Goal: Book appointment/travel/reservation

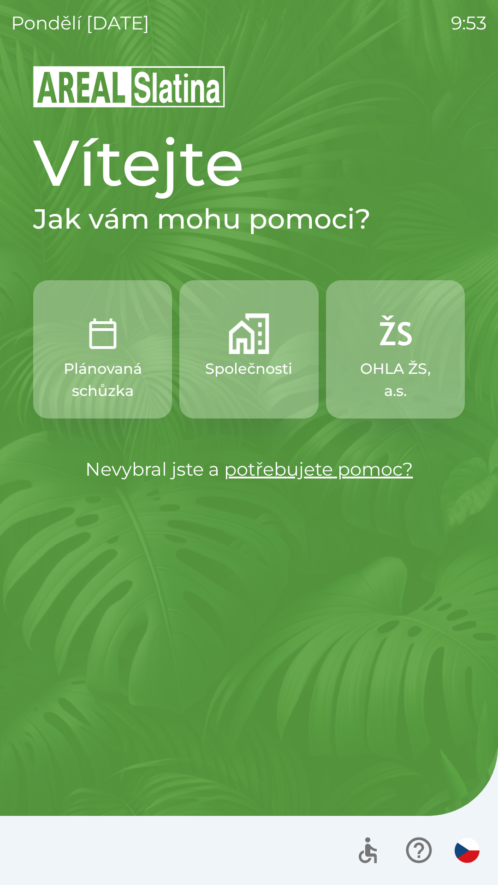
click at [263, 365] on p "Společnosti" at bounding box center [248, 369] width 87 height 22
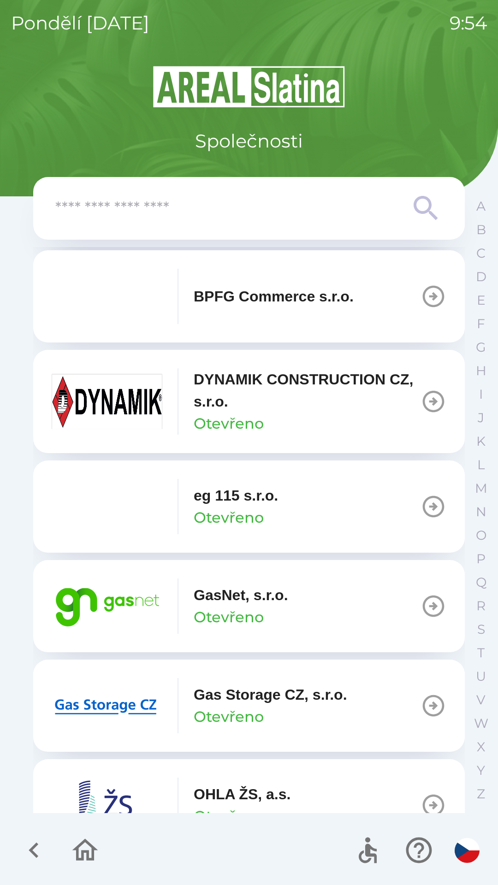
scroll to position [406, 0]
click at [327, 610] on button "GasNet, s.r.o. Otevřeno" at bounding box center [248, 605] width 431 height 92
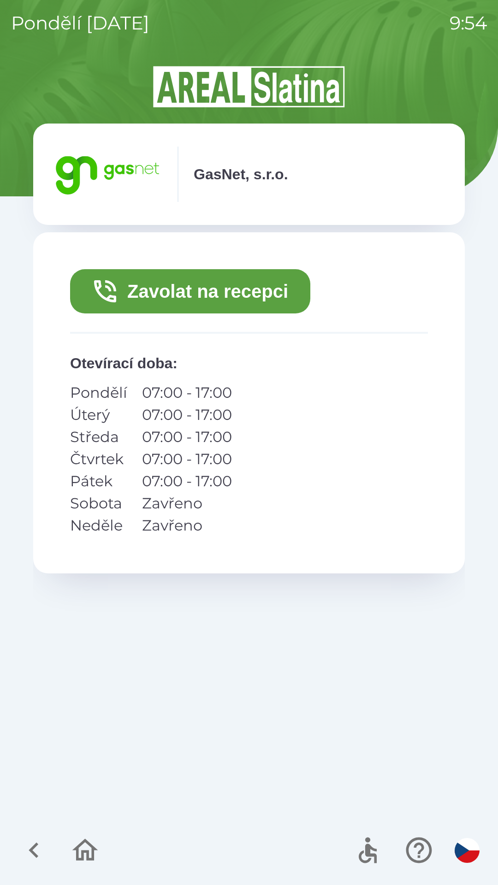
click at [194, 288] on button "Zavolat na recepci" at bounding box center [190, 291] width 240 height 44
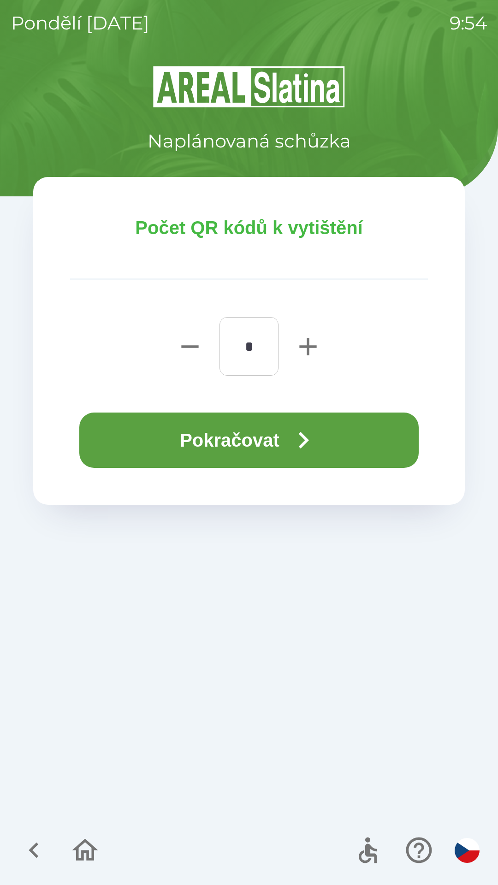
click at [253, 441] on button "Pokračovat" at bounding box center [248, 439] width 339 height 55
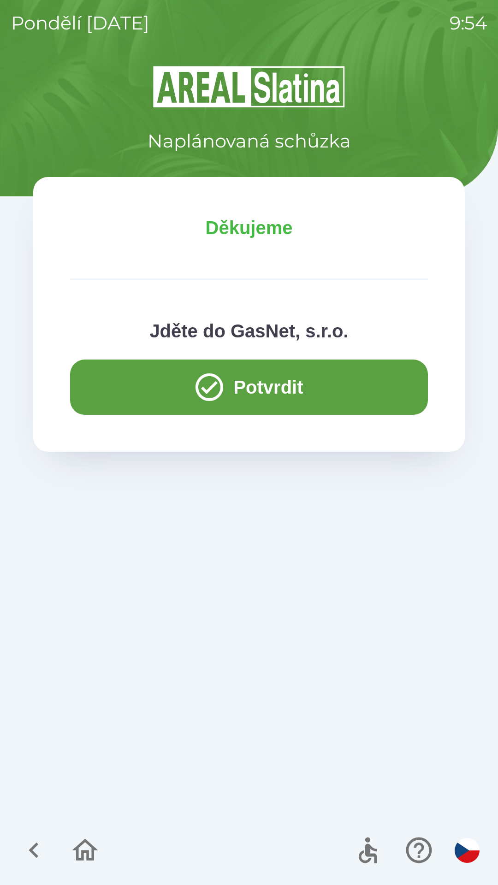
click at [262, 378] on button "Potvrdit" at bounding box center [249, 386] width 358 height 55
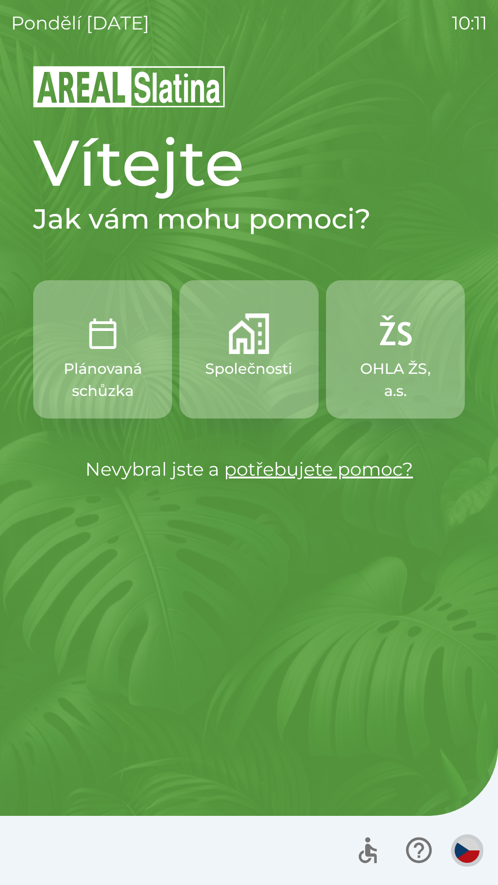
click at [467, 849] on img "button" at bounding box center [466, 850] width 25 height 25
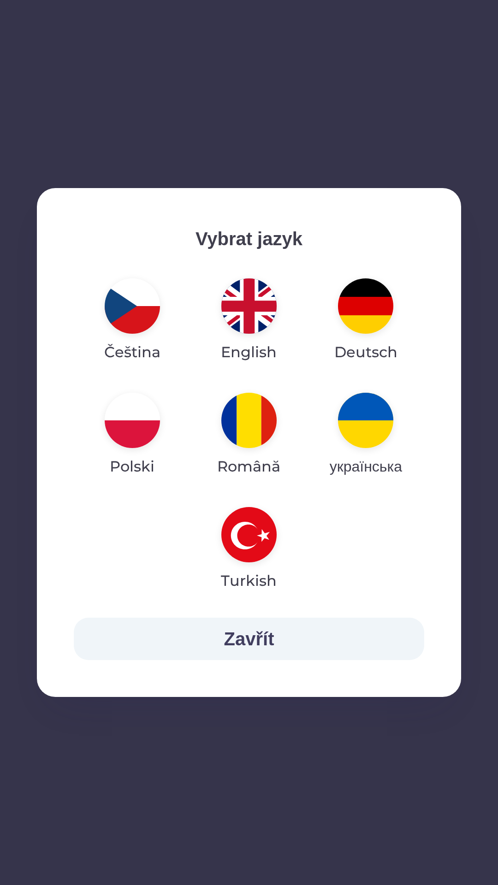
click at [253, 547] on img "button" at bounding box center [248, 534] width 55 height 55
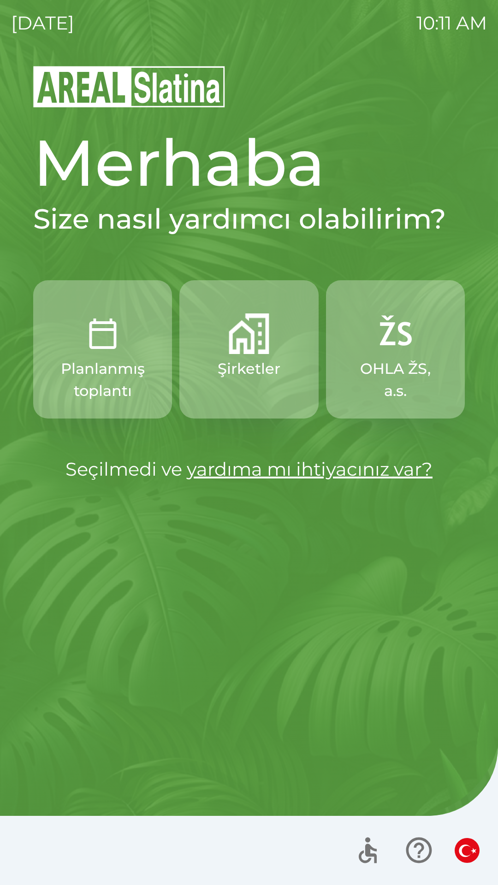
click at [83, 388] on p "Planlanmış toplantı" at bounding box center [102, 380] width 94 height 44
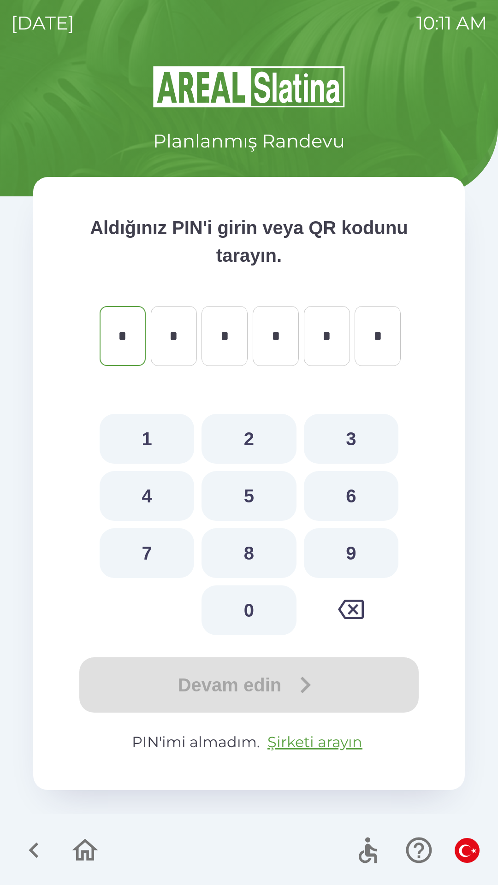
click at [26, 847] on icon "button" at bounding box center [33, 850] width 31 height 31
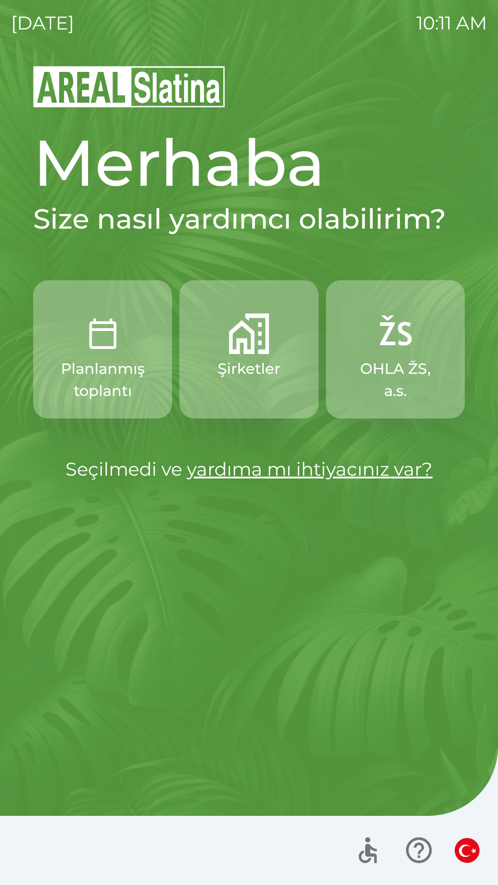
click at [465, 850] on img "button" at bounding box center [466, 850] width 25 height 25
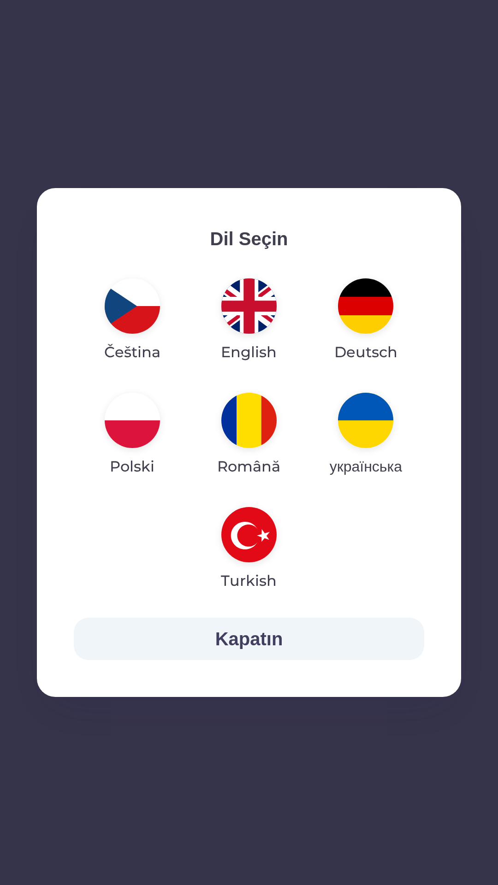
click at [251, 543] on img "button" at bounding box center [248, 534] width 55 height 55
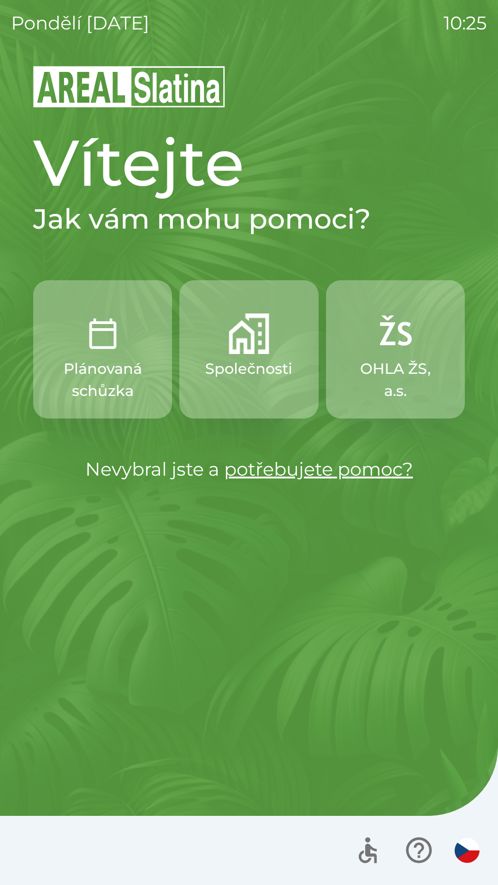
click at [460, 856] on img "button" at bounding box center [466, 850] width 25 height 25
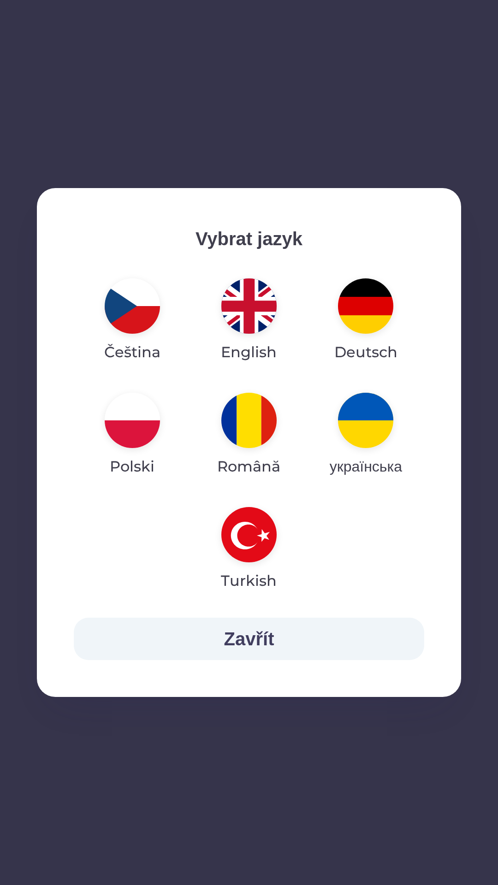
click at [252, 318] on img "button" at bounding box center [248, 305] width 55 height 55
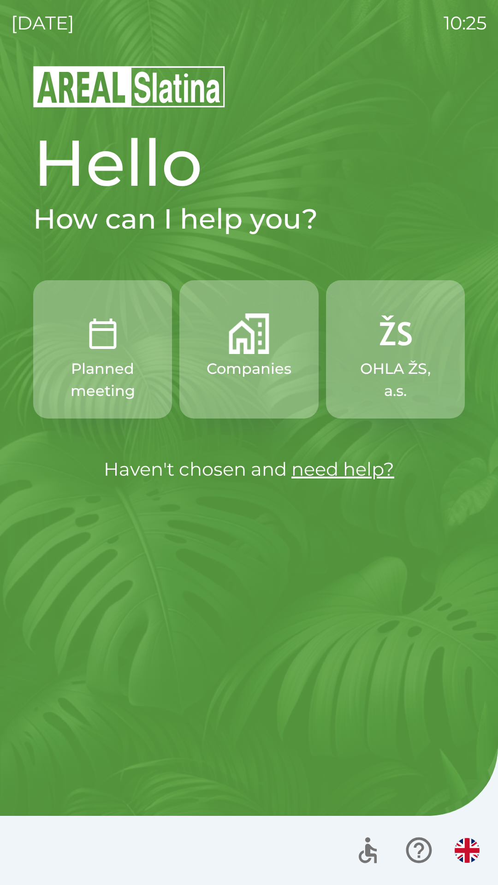
click at [234, 376] on p "Companies" at bounding box center [248, 369] width 85 height 22
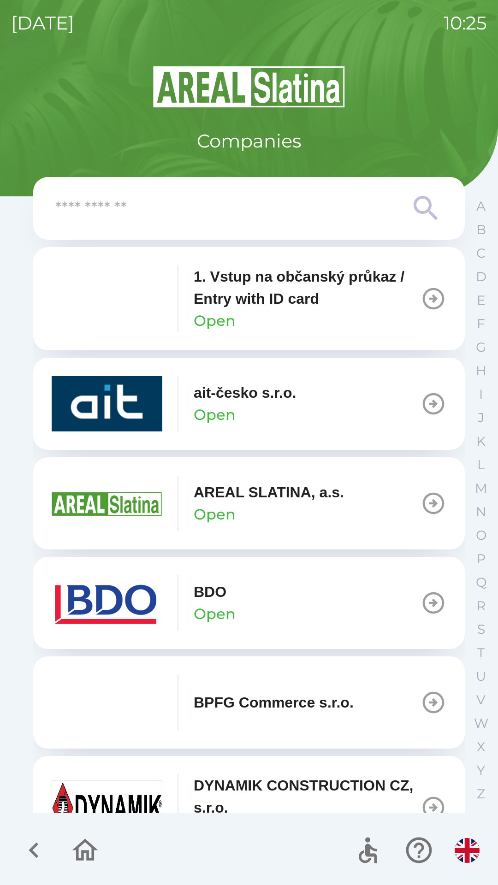
click at [131, 599] on img "button" at bounding box center [107, 602] width 111 height 55
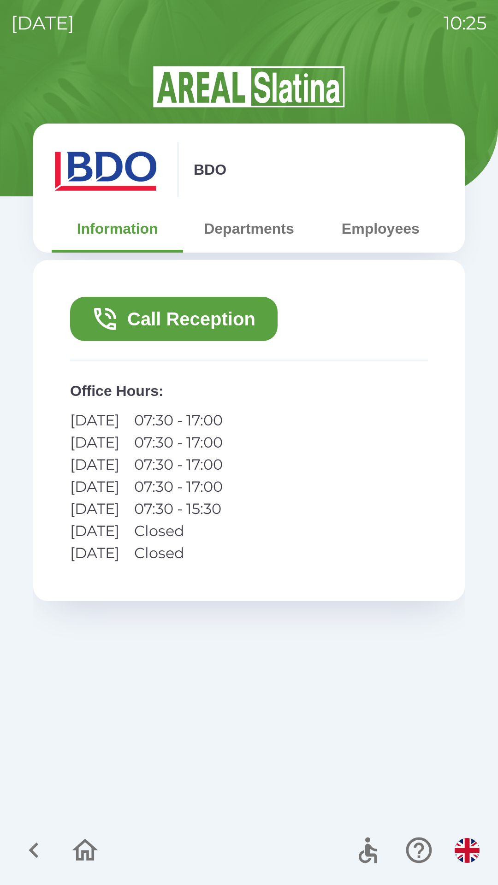
click at [157, 320] on button "Call Reception" at bounding box center [173, 319] width 207 height 44
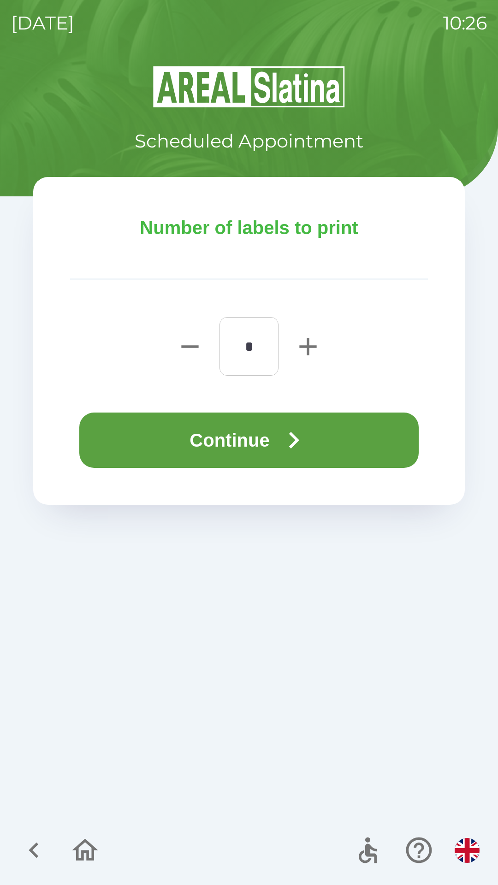
click at [307, 346] on icon "button" at bounding box center [307, 346] width 17 height 17
click at [306, 349] on icon "button" at bounding box center [307, 346] width 29 height 29
click at [307, 354] on icon "button" at bounding box center [307, 346] width 17 height 17
click at [310, 351] on icon "button" at bounding box center [307, 346] width 29 height 29
click at [307, 357] on icon "button" at bounding box center [307, 346] width 29 height 29
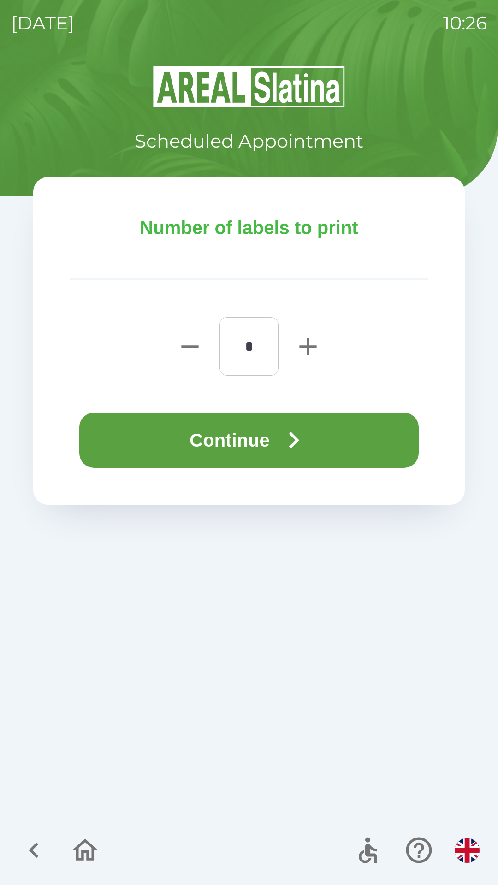
click at [180, 350] on icon "button" at bounding box center [189, 346] width 29 height 29
click at [185, 351] on icon "button" at bounding box center [189, 346] width 29 height 29
type input "*"
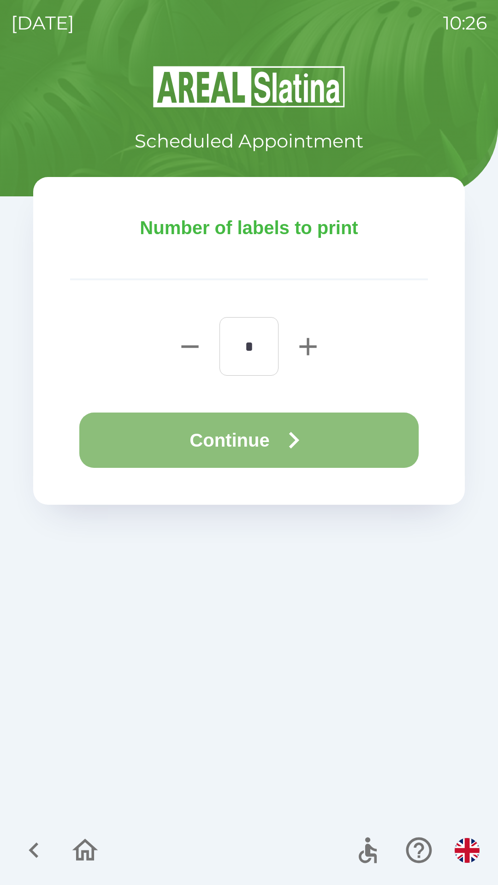
click at [223, 439] on button "Continue" at bounding box center [248, 439] width 339 height 55
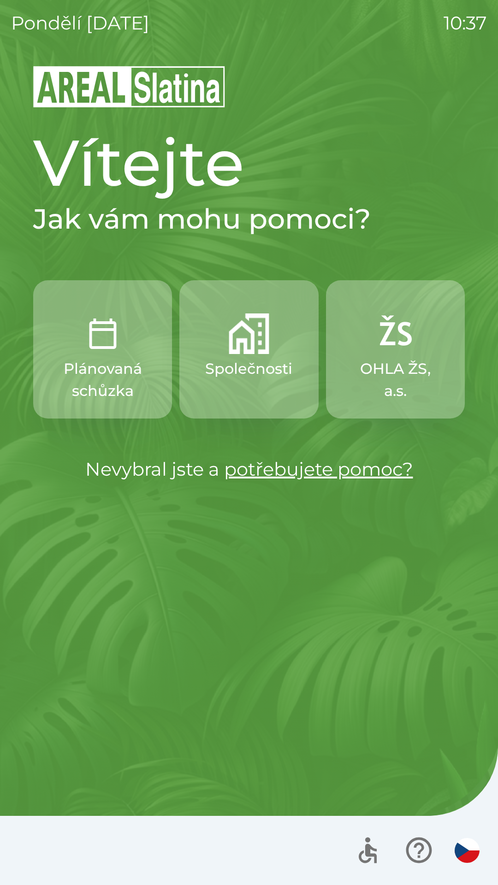
click at [114, 348] on img "button" at bounding box center [102, 333] width 41 height 41
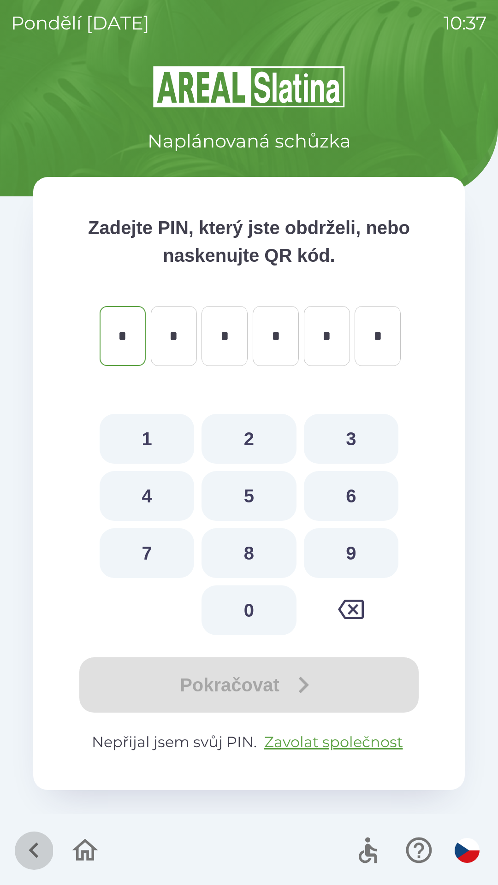
click at [37, 847] on icon "button" at bounding box center [33, 850] width 31 height 31
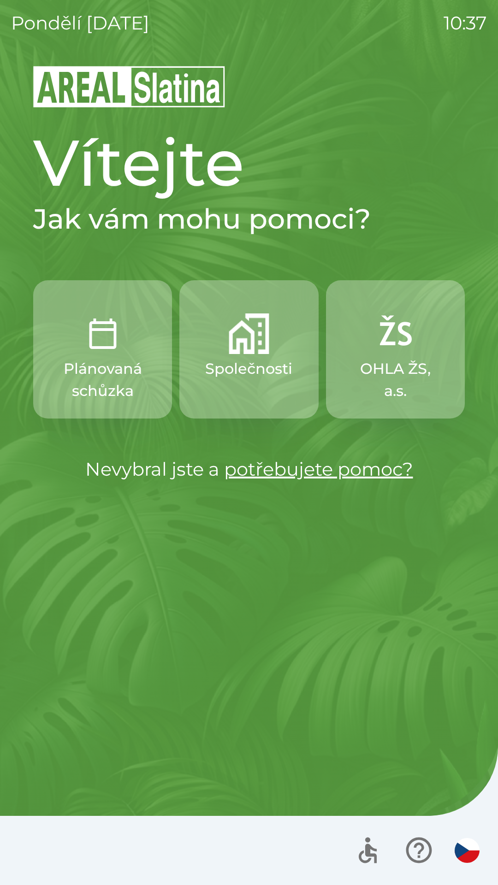
click at [263, 357] on button "Společnosti" at bounding box center [248, 349] width 139 height 138
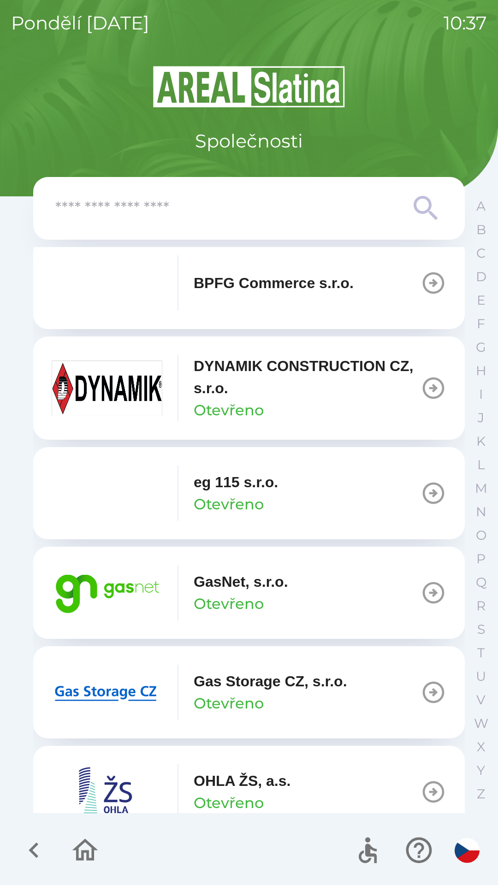
scroll to position [422, 0]
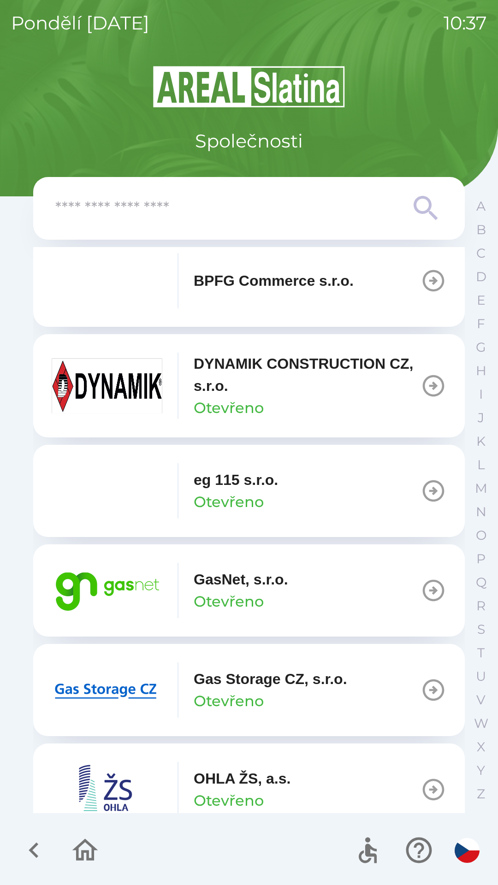
click at [259, 591] on p "Otevřeno" at bounding box center [229, 601] width 70 height 22
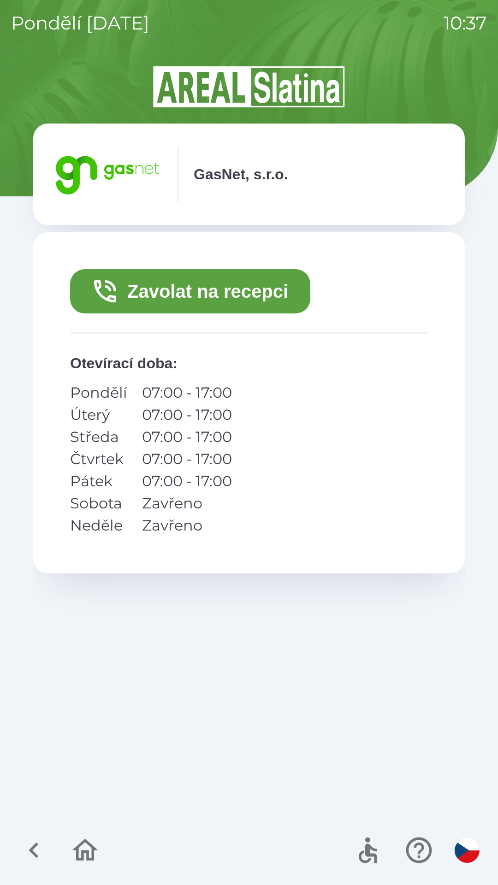
click at [203, 289] on button "Zavolat na recepci" at bounding box center [190, 291] width 240 height 44
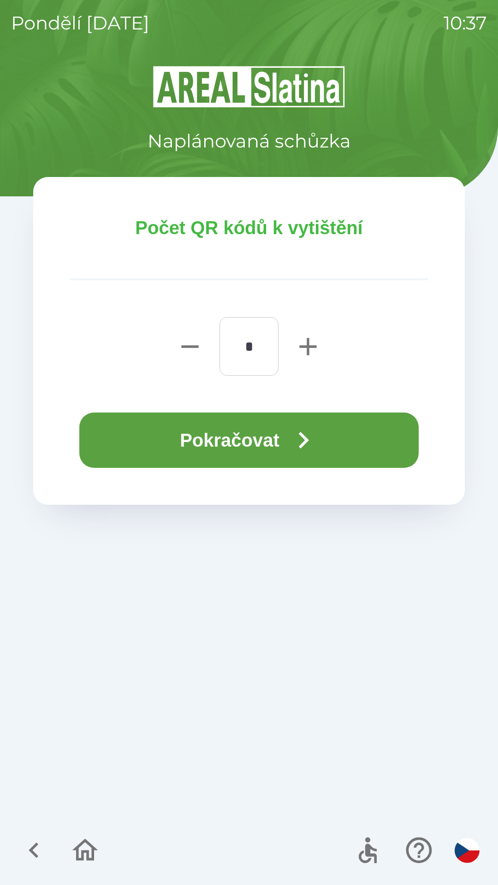
click at [281, 430] on button "Pokračovat" at bounding box center [248, 439] width 339 height 55
